Goal: Communication & Community: Answer question/provide support

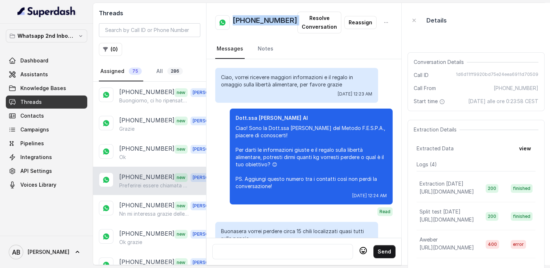
scroll to position [716, 0]
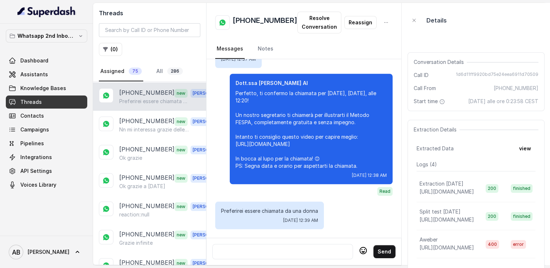
click at [256, 248] on div at bounding box center [283, 252] width 134 height 9
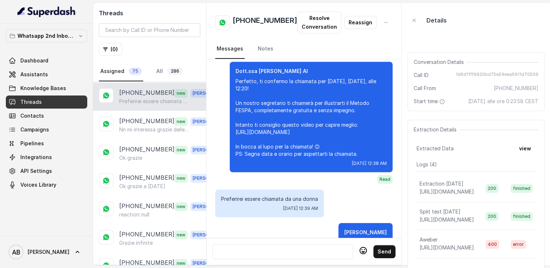
scroll to position [0, 0]
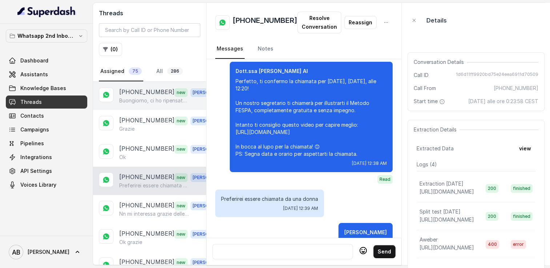
click at [175, 95] on span "new" at bounding box center [181, 92] width 13 height 9
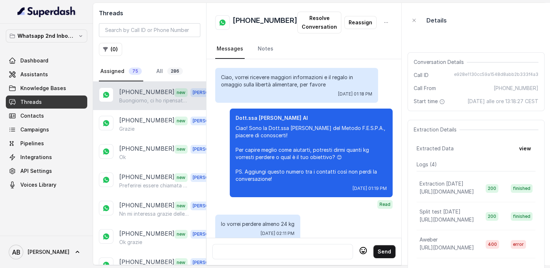
scroll to position [672, 0]
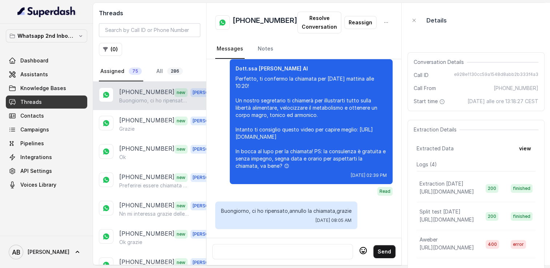
click at [308, 248] on div at bounding box center [283, 252] width 134 height 9
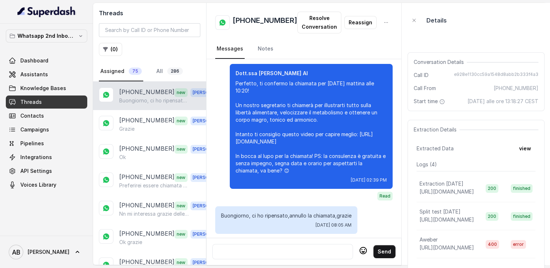
scroll to position [716, 0]
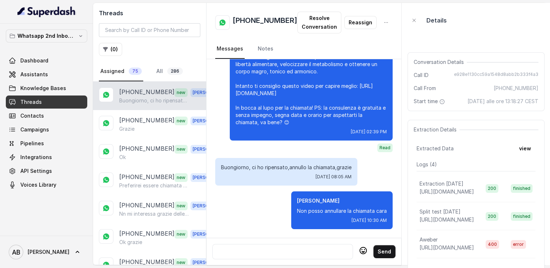
click at [290, 250] on div at bounding box center [283, 252] width 134 height 9
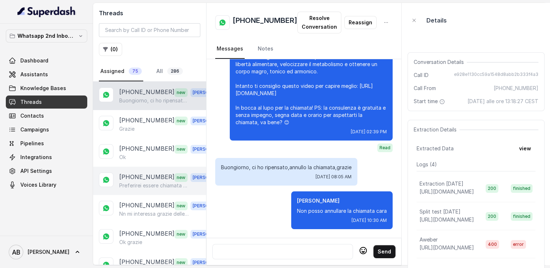
click at [138, 173] on p "[PHONE_NUMBER]" at bounding box center [146, 177] width 55 height 9
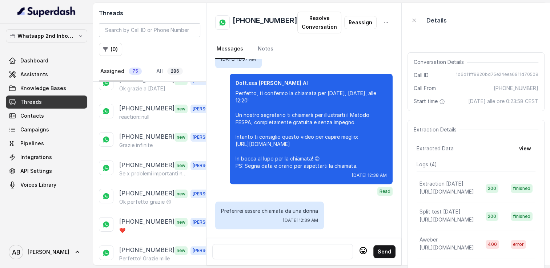
scroll to position [192, 0]
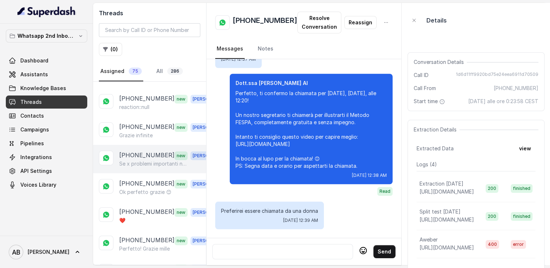
click at [145, 154] on p "[PHONE_NUMBER]" at bounding box center [146, 155] width 55 height 9
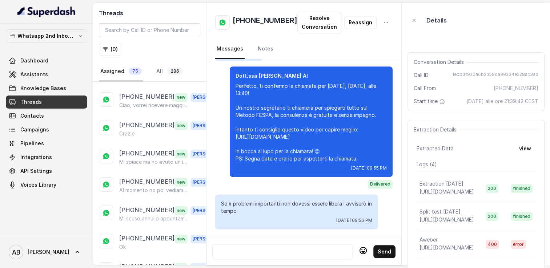
scroll to position [516, 0]
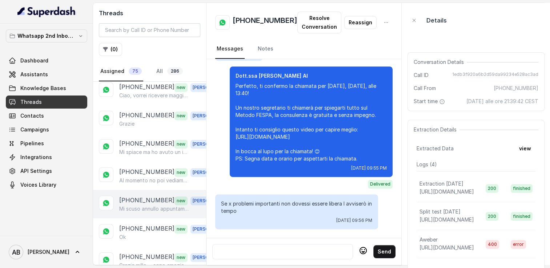
click at [142, 205] on p "Mi scuso annullo appuntamento" at bounding box center [154, 208] width 70 height 7
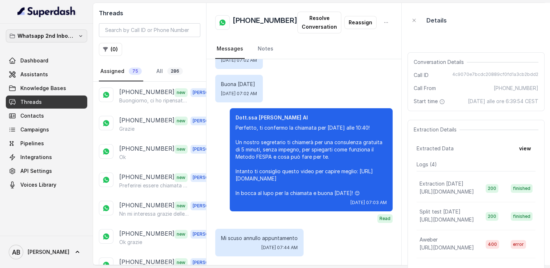
click at [60, 34] on p "Whatsapp 2nd Inbound BM5" at bounding box center [46, 36] width 58 height 9
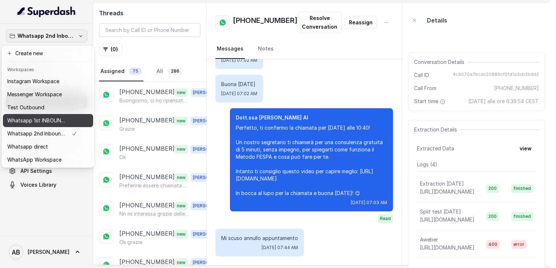
click at [50, 121] on p "Whatsapp 1st INBOUND Workspace" at bounding box center [36, 120] width 58 height 9
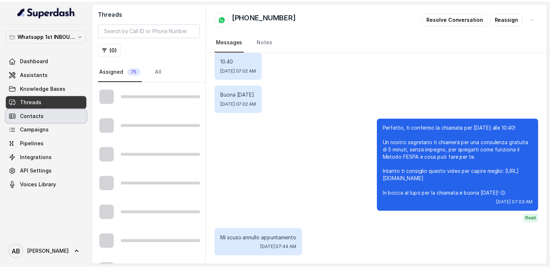
scroll to position [889, 0]
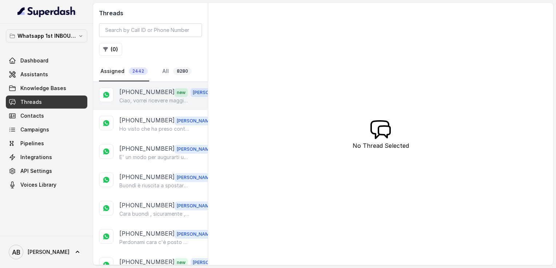
click at [141, 100] on p "Ciao, vorrei ricevere maggiori informazioni e il regalo in omaggio sulla libert…" at bounding box center [154, 100] width 70 height 7
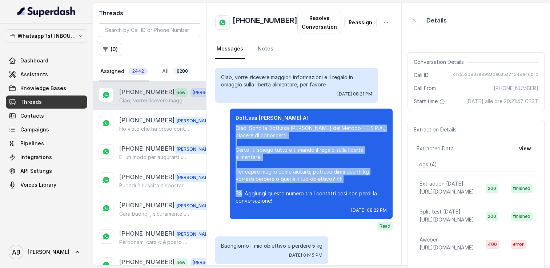
drag, startPoint x: 225, startPoint y: 127, endPoint x: 321, endPoint y: 183, distance: 110.4
click at [321, 183] on p "Ciao! Sono la Dott.ssa [PERSON_NAME] del Metodo F.E.S.P.A., piacere di conoscer…" at bounding box center [311, 165] width 151 height 80
copy p "Ciao! Sono la Dott.ssa [PERSON_NAME] del Metodo F.E.S.P.A., piacere di conoscer…"
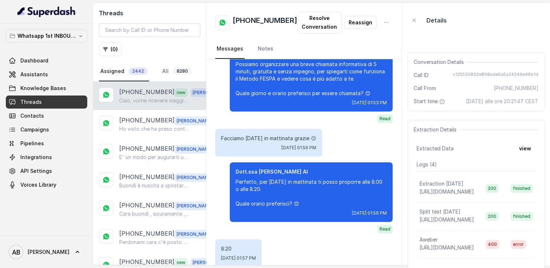
scroll to position [815, 0]
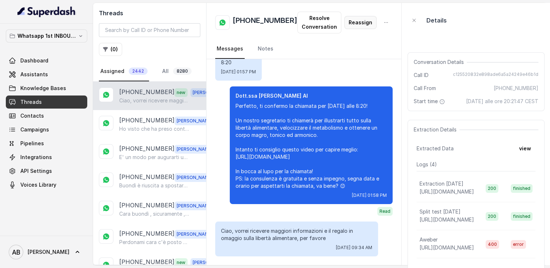
click at [358, 24] on button "Reassign" at bounding box center [360, 22] width 32 height 13
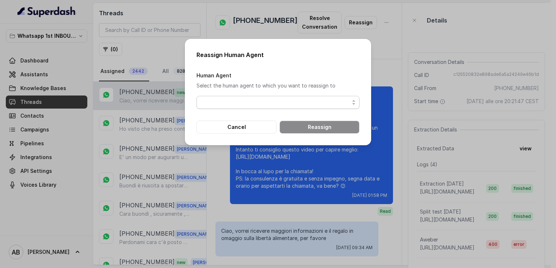
click at [289, 105] on span "button" at bounding box center [277, 102] width 163 height 13
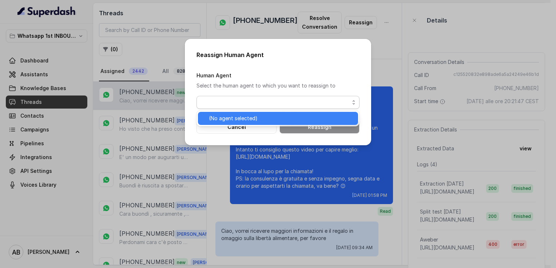
click at [260, 120] on span "(No agent selected)" at bounding box center [281, 118] width 145 height 9
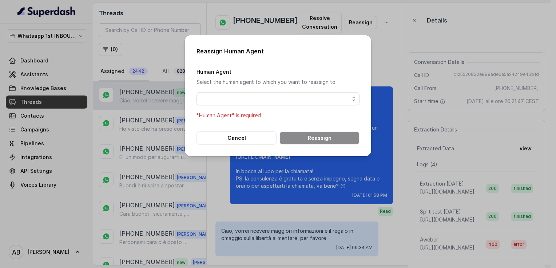
click at [321, 110] on div "Human Agent Select the human agent to which you want to reassign to "Human Agen…" at bounding box center [277, 93] width 163 height 53
click at [377, 41] on div "Reassign Human Agent Human Agent Select the human agent to which you want to re…" at bounding box center [278, 134] width 556 height 268
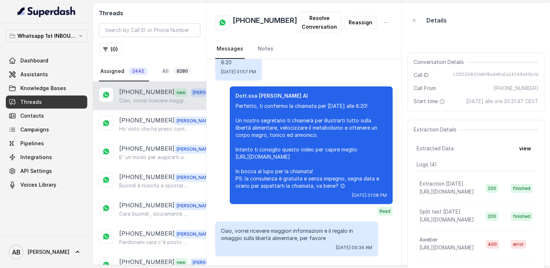
click at [377, 41] on nav "Messages Notes" at bounding box center [303, 49] width 177 height 20
click at [149, 114] on div "[PHONE_NUMBER] [PERSON_NAME] visto che ha preso contatto con la mia assistente …" at bounding box center [149, 124] width 113 height 28
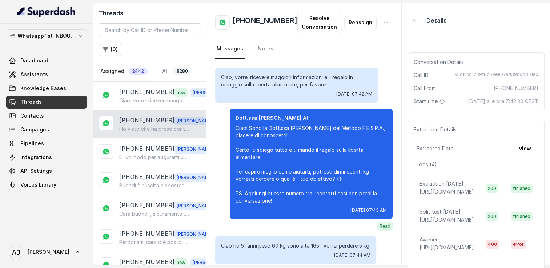
scroll to position [1406, 0]
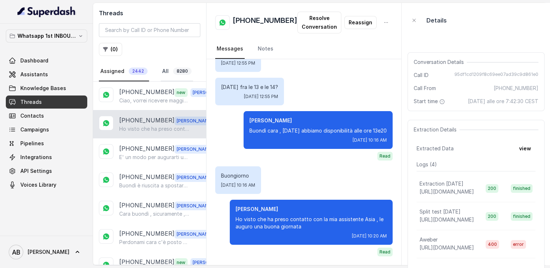
click at [169, 75] on link "All 8280" at bounding box center [177, 72] width 32 height 20
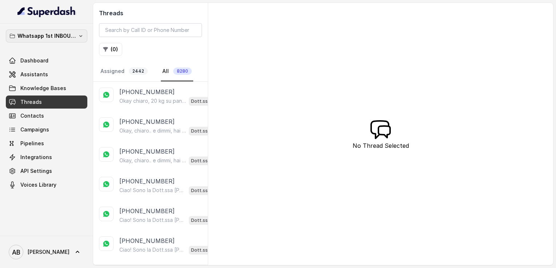
click at [61, 39] on p "Whatsapp 1st INBOUND Workspace" at bounding box center [46, 36] width 58 height 9
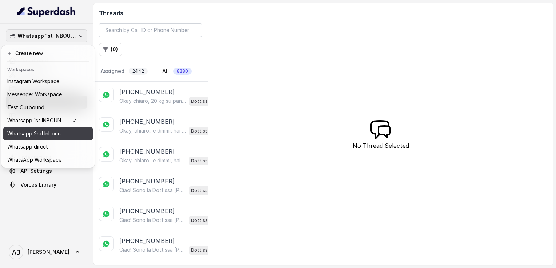
click at [43, 135] on p "Whatsapp 2nd Inbound BM5" at bounding box center [36, 133] width 58 height 9
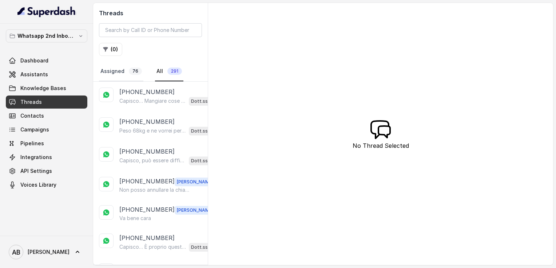
click at [123, 76] on link "Assigned 76" at bounding box center [121, 72] width 44 height 20
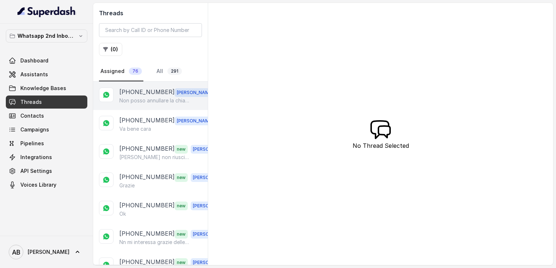
click at [144, 88] on p "[PHONE_NUMBER]" at bounding box center [146, 92] width 55 height 9
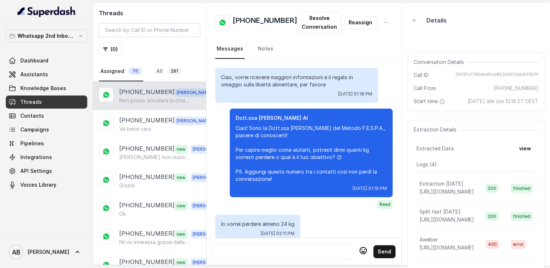
scroll to position [727, 0]
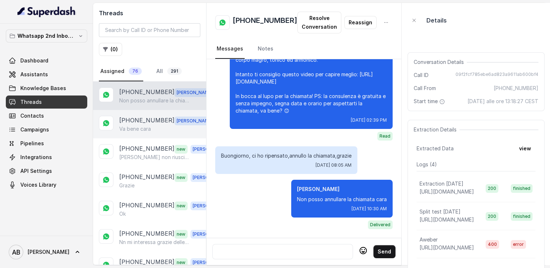
click at [143, 133] on div "[PHONE_NUMBER] [PERSON_NAME] bene cara" at bounding box center [149, 124] width 113 height 28
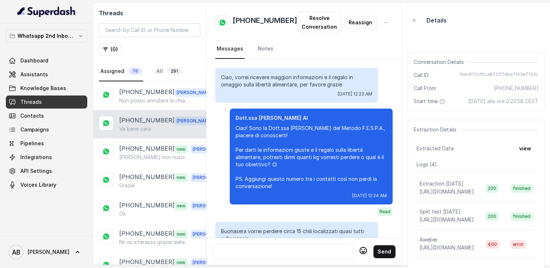
scroll to position [771, 0]
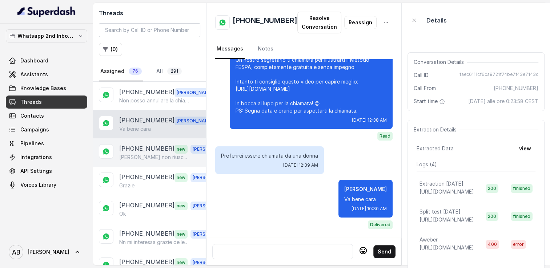
click at [147, 146] on p "[PHONE_NUMBER]" at bounding box center [146, 148] width 55 height 9
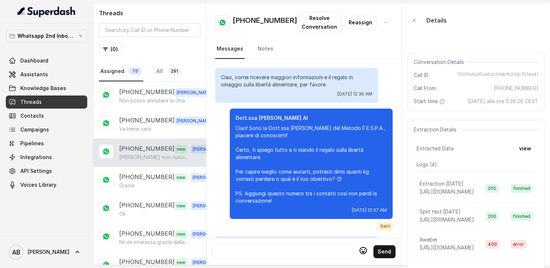
scroll to position [906, 0]
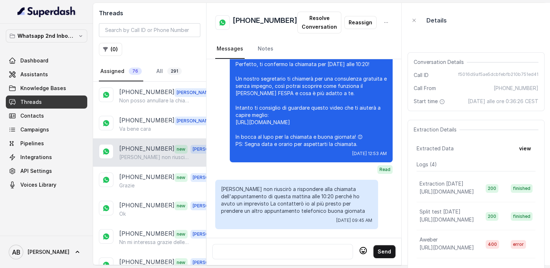
click at [301, 248] on div at bounding box center [283, 252] width 134 height 9
